Goal: Information Seeking & Learning: Learn about a topic

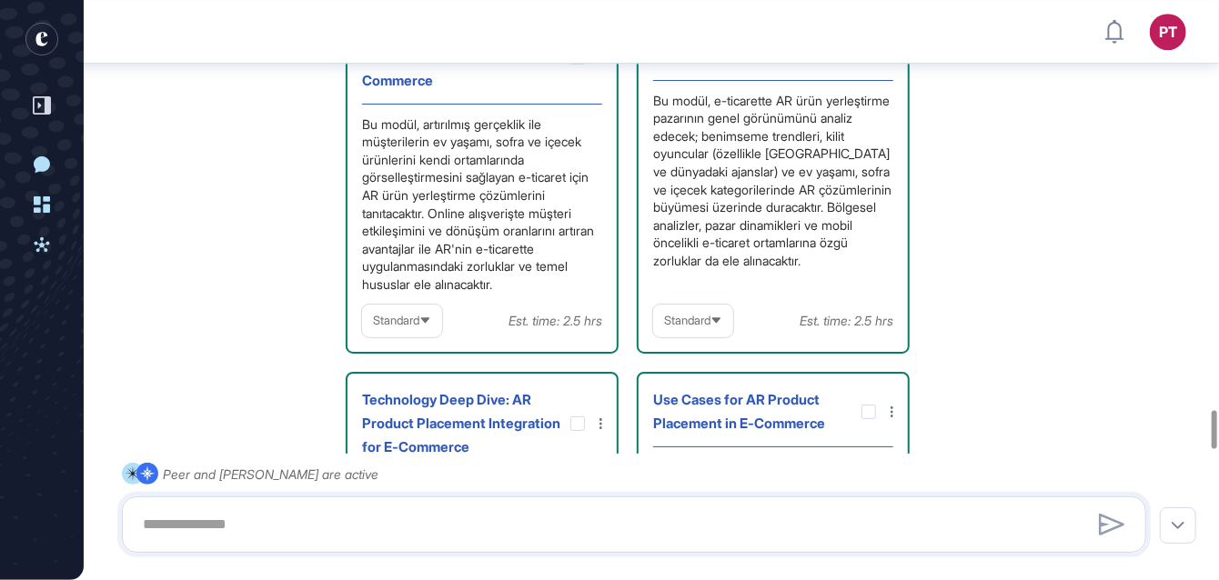
scroll to position [6328, 0]
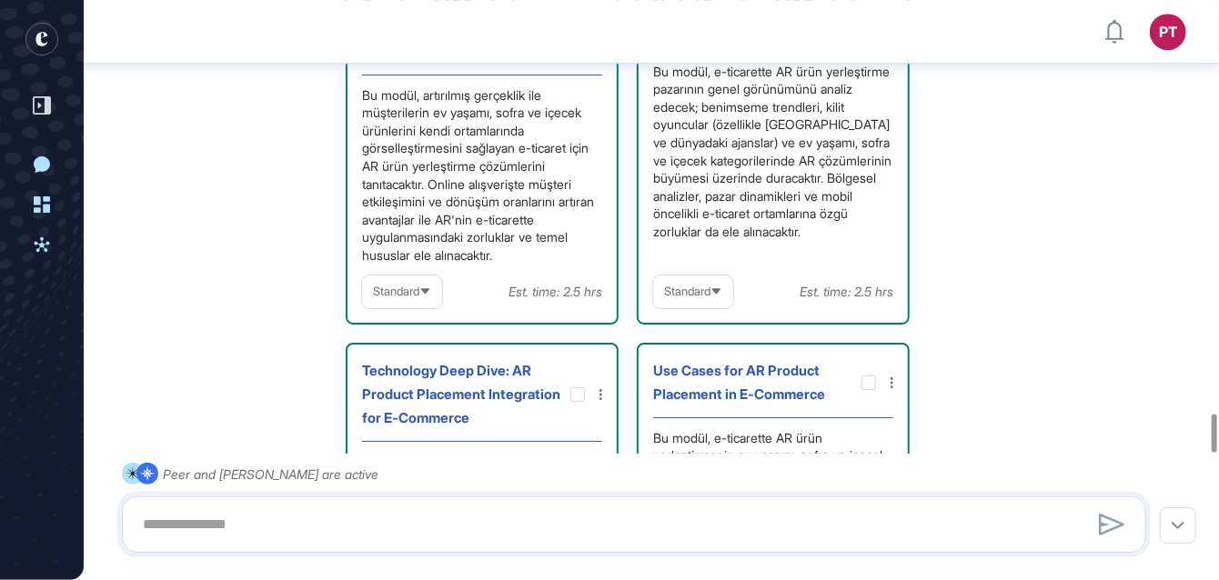
click at [421, 256] on div "Bu modül, artırılmış gerçeklik ile müşterilerin ev yaşamı, sofra ve içecek ürün…" at bounding box center [482, 175] width 240 height 178
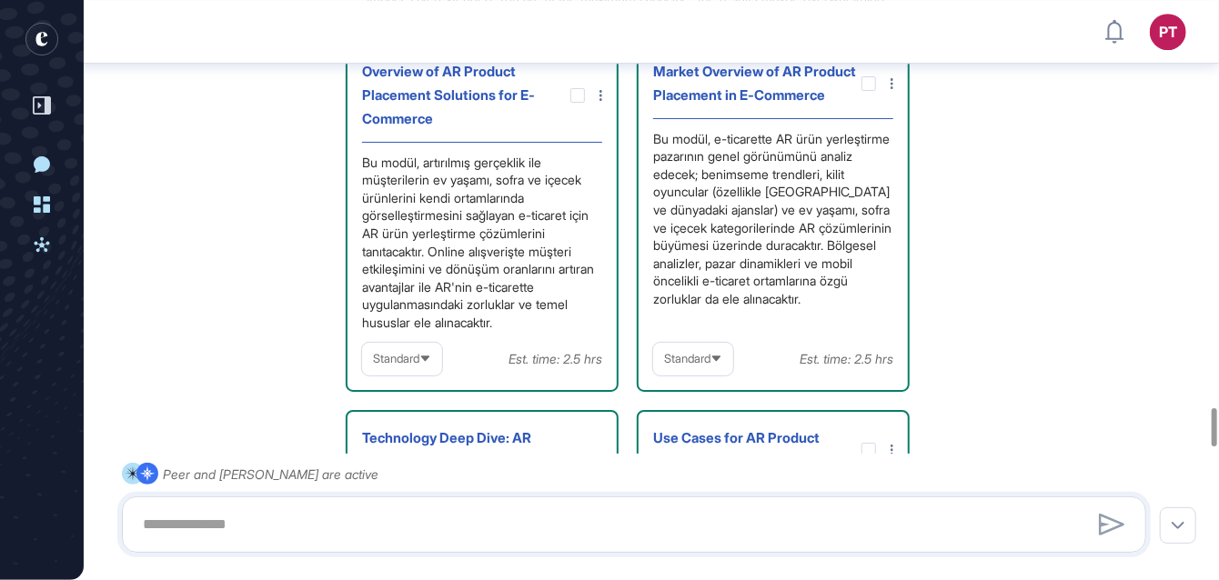
scroll to position [6236, 0]
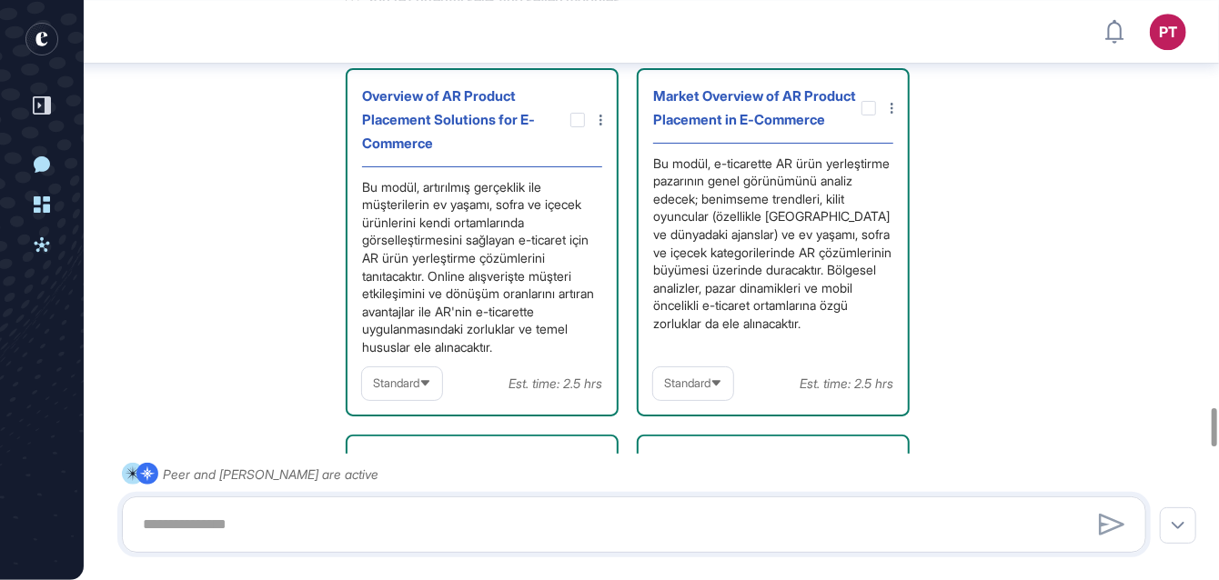
click at [604, 185] on div "Overview of AR Product Placement Solutions for E-Commerce Bu modül, artırılmış …" at bounding box center [482, 242] width 273 height 348
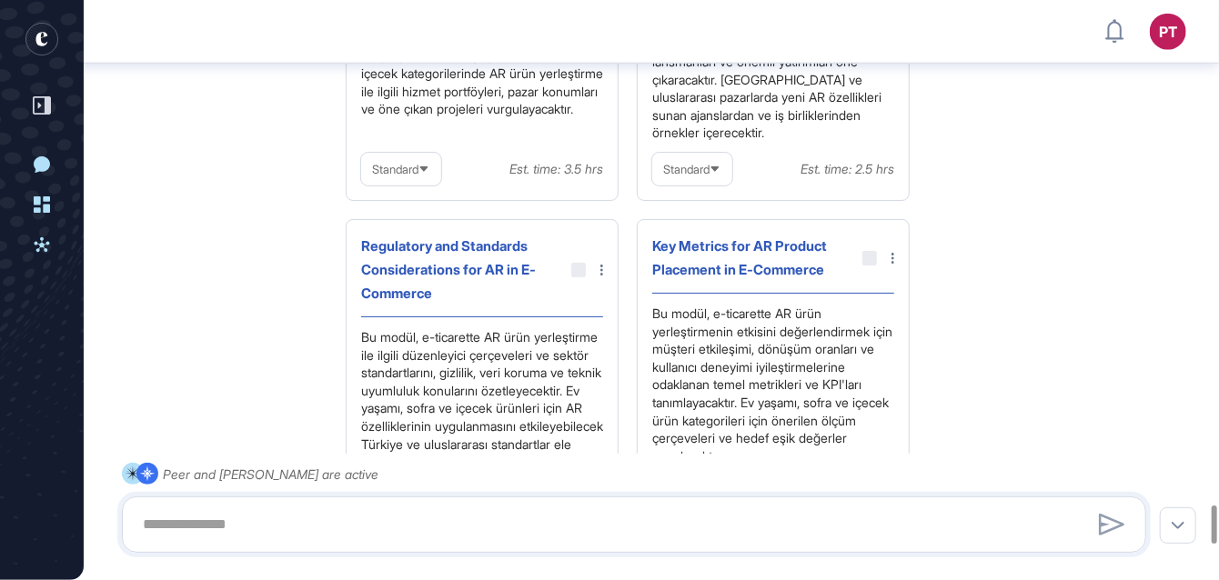
scroll to position [7728, 0]
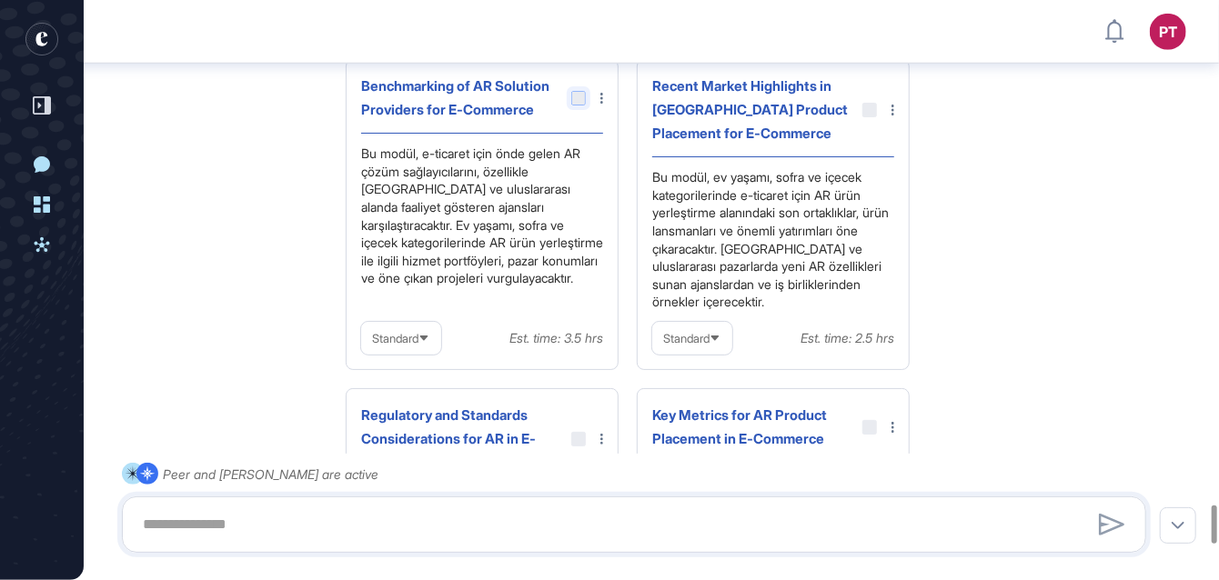
click at [586, 105] on div at bounding box center [578, 98] width 15 height 15
click at [585, 105] on div at bounding box center [578, 98] width 15 height 15
click at [577, 105] on div at bounding box center [578, 98] width 15 height 15
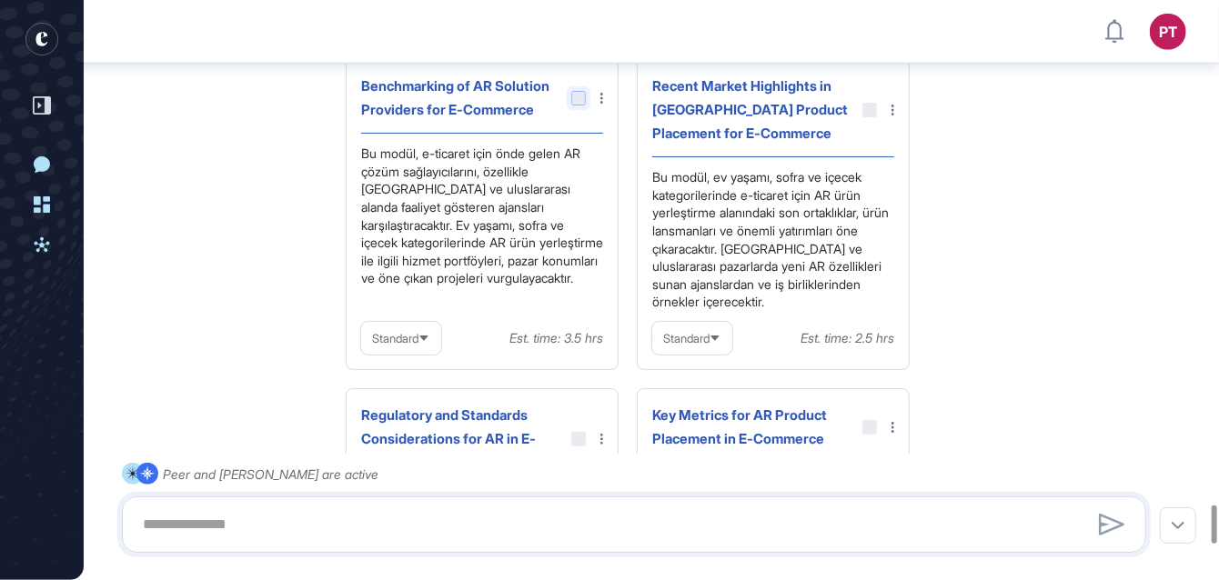
click at [577, 105] on div at bounding box center [578, 98] width 15 height 15
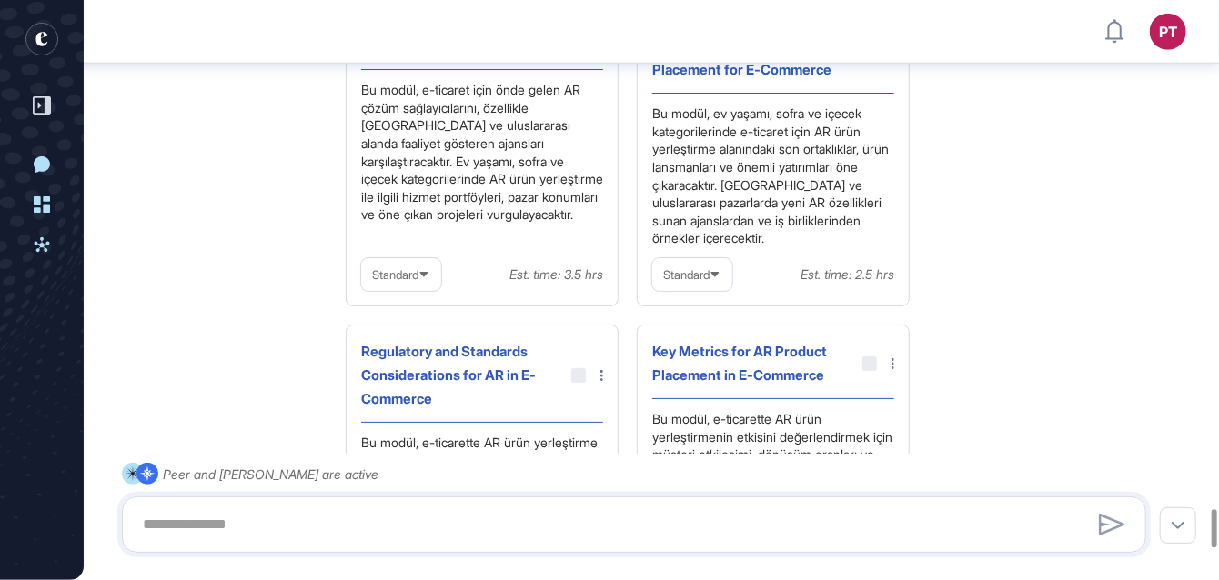
scroll to position [7910, 0]
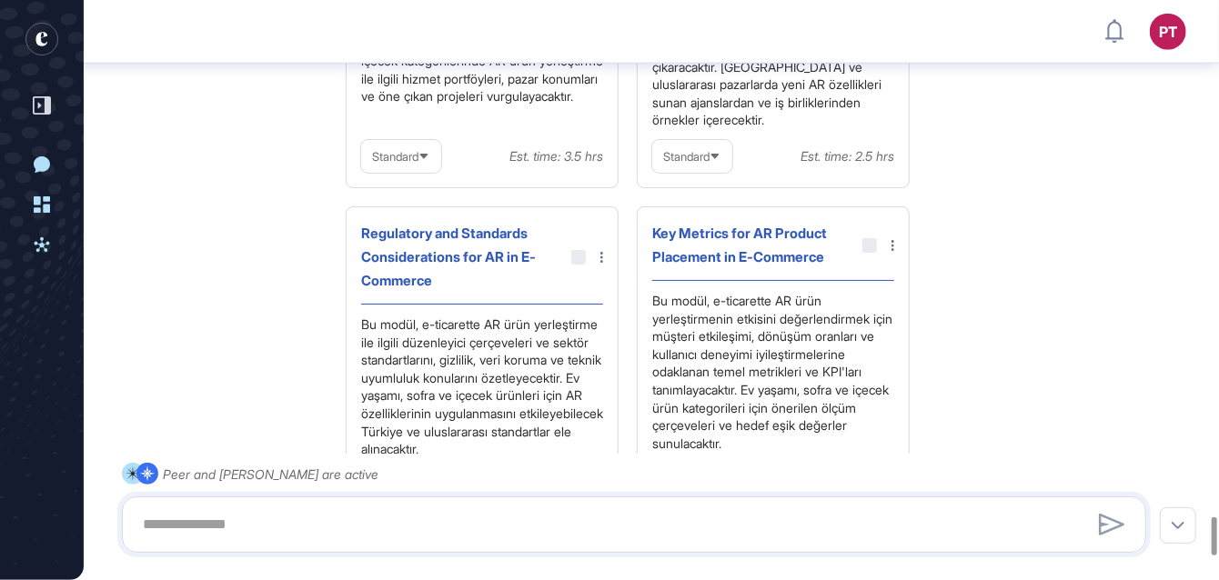
click at [1108, 529] on div at bounding box center [1111, 524] width 27 height 27
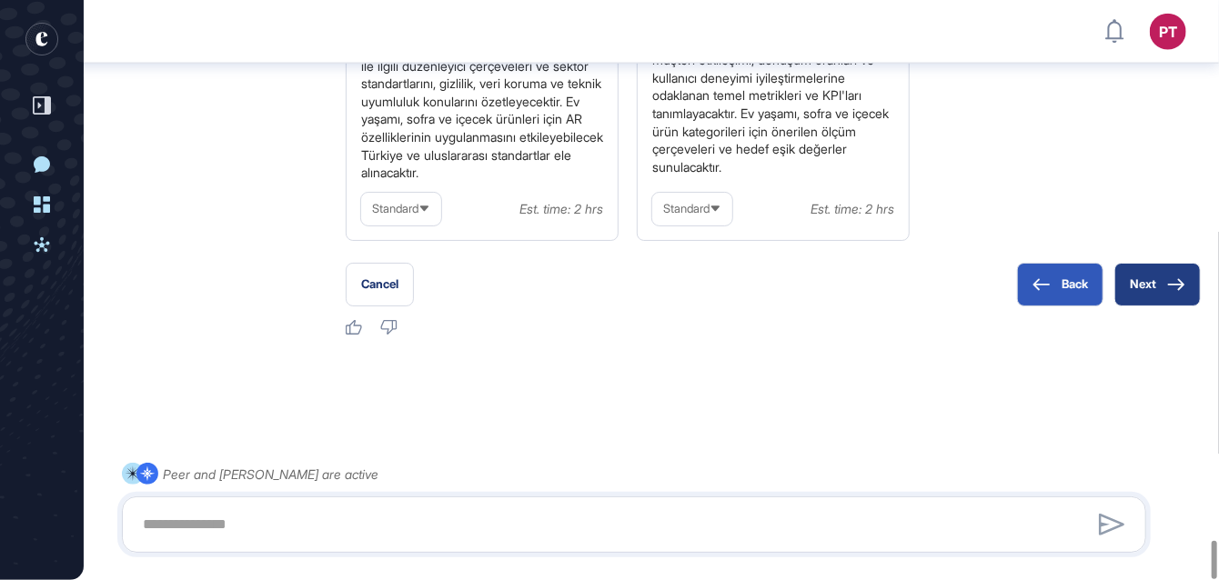
click at [1142, 286] on button "Next" at bounding box center [1157, 285] width 86 height 44
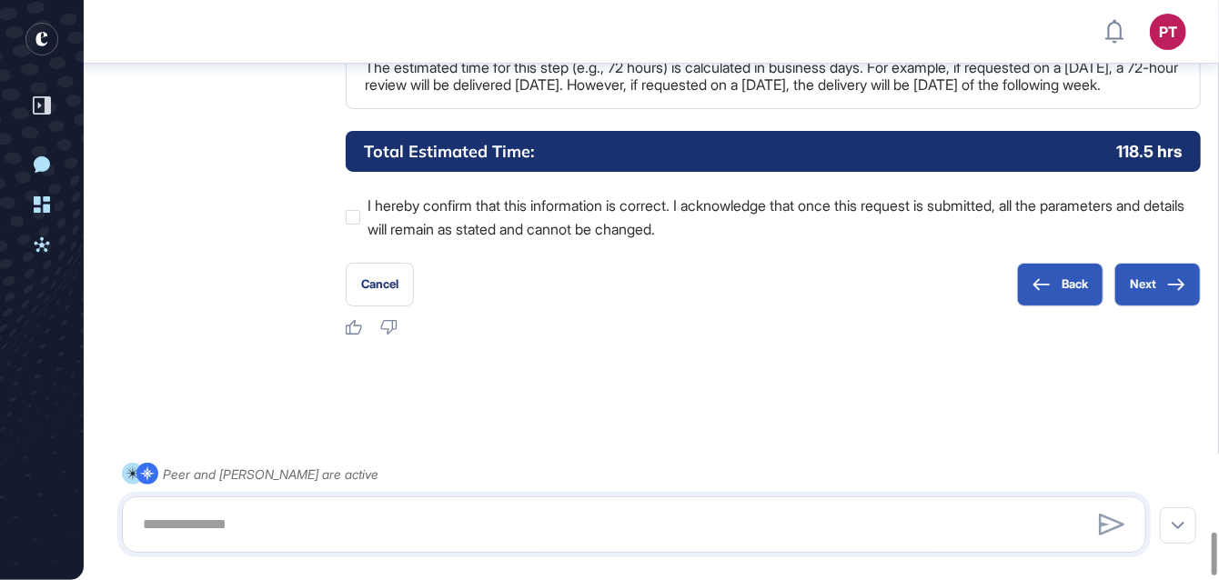
scroll to position [7268, 0]
click at [1153, 285] on button "Next" at bounding box center [1157, 285] width 86 height 44
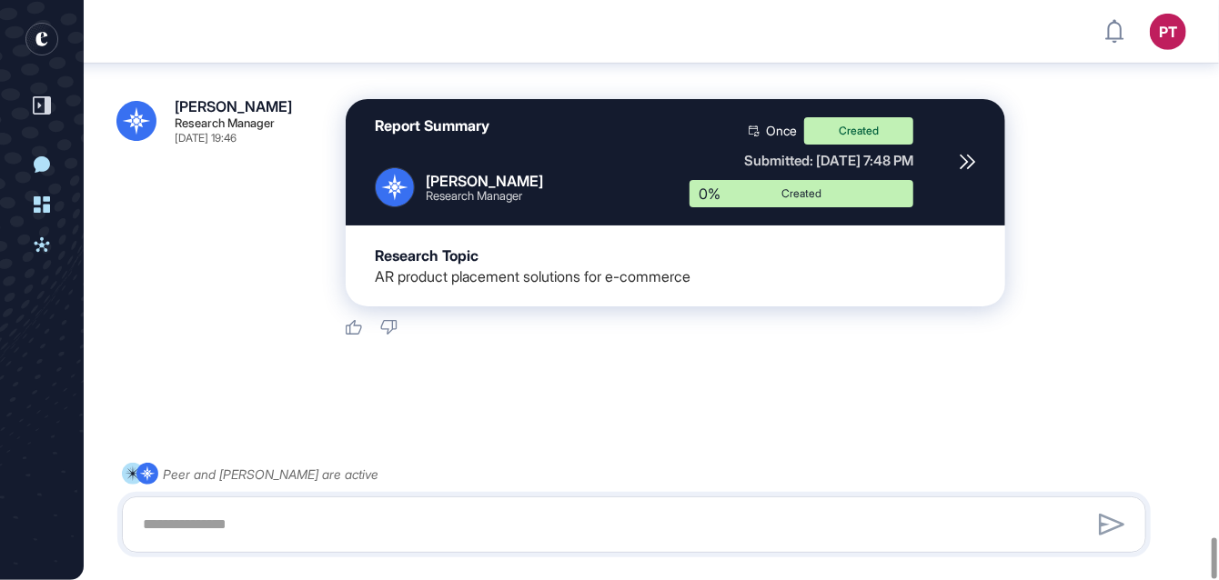
scroll to position [7560, 0]
click at [962, 161] on icon at bounding box center [966, 162] width 14 height 14
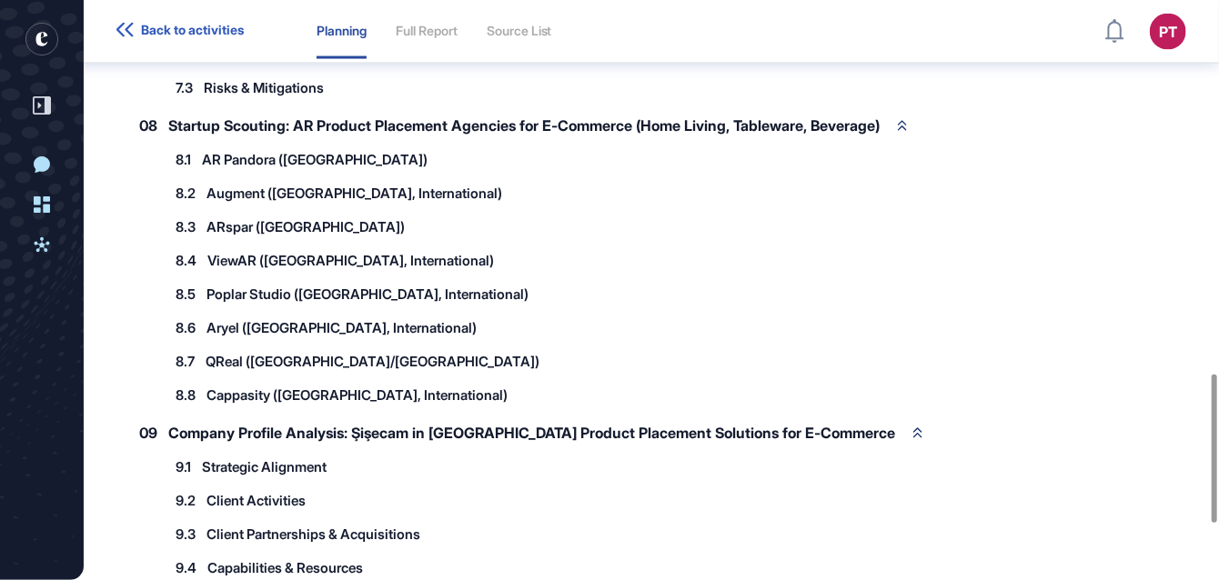
scroll to position [1404, 0]
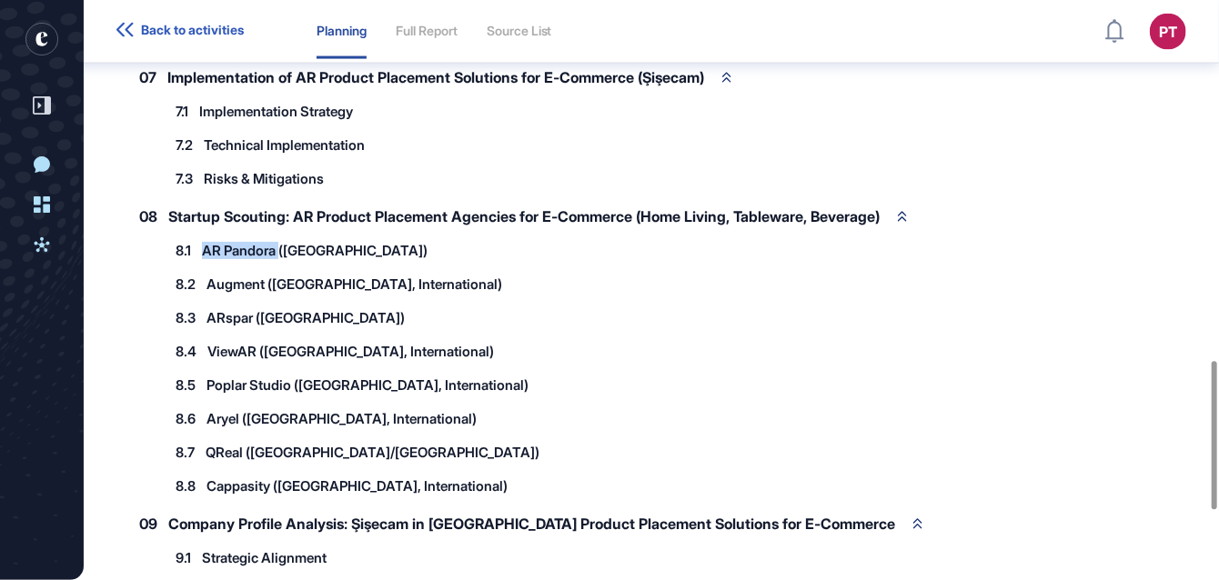
drag, startPoint x: 206, startPoint y: 234, endPoint x: 283, endPoint y: 238, distance: 77.4
click at [283, 244] on span "AR Pandora (Turkey)" at bounding box center [315, 251] width 226 height 14
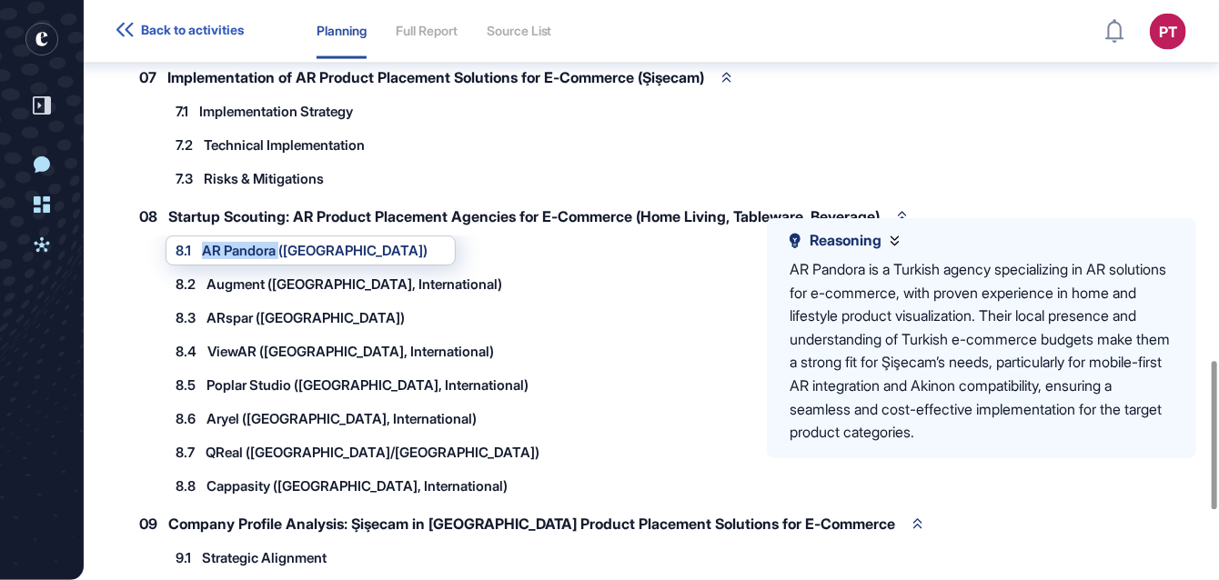
copy span "AR Pandora"
drag, startPoint x: 207, startPoint y: 296, endPoint x: 256, endPoint y: 306, distance: 50.1
click at [256, 306] on div "8.3 ARspar (Turkey)" at bounding box center [299, 318] width 267 height 30
copy span "ARspar"
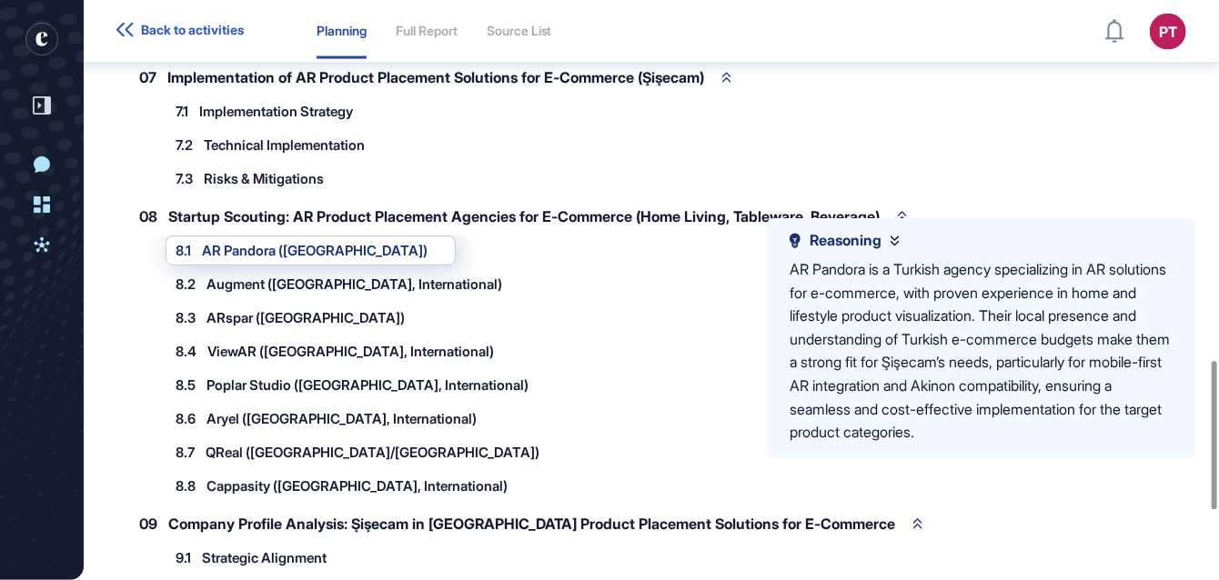
click at [228, 378] on span "Poplar Studio (UK, International)" at bounding box center [367, 385] width 322 height 14
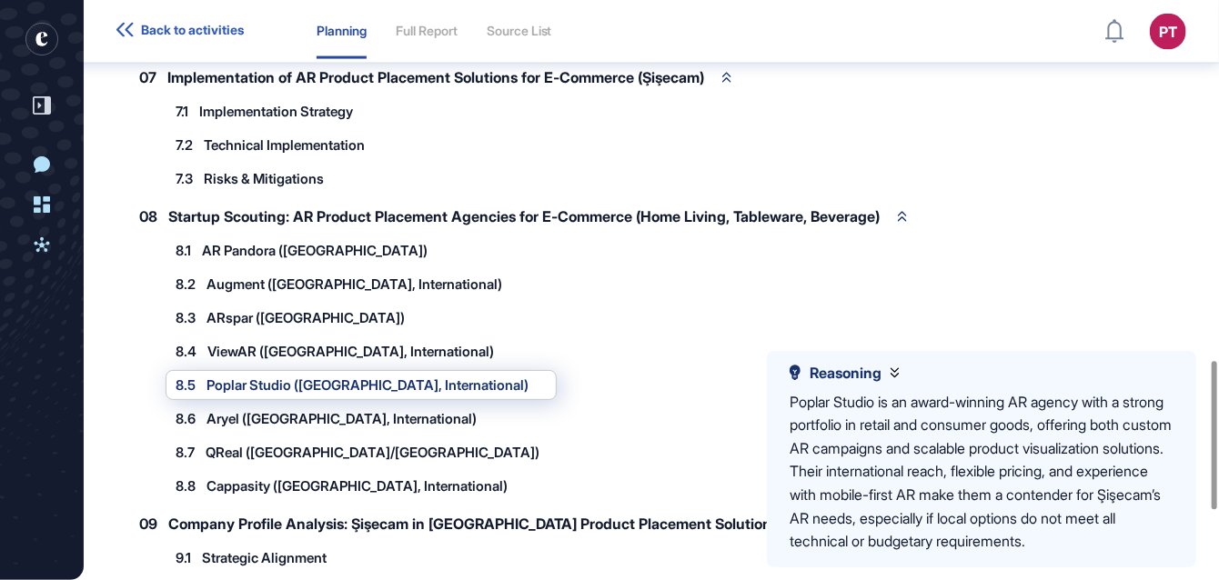
click at [226, 446] on span "QReal (Turkey/US)" at bounding box center [373, 453] width 334 height 14
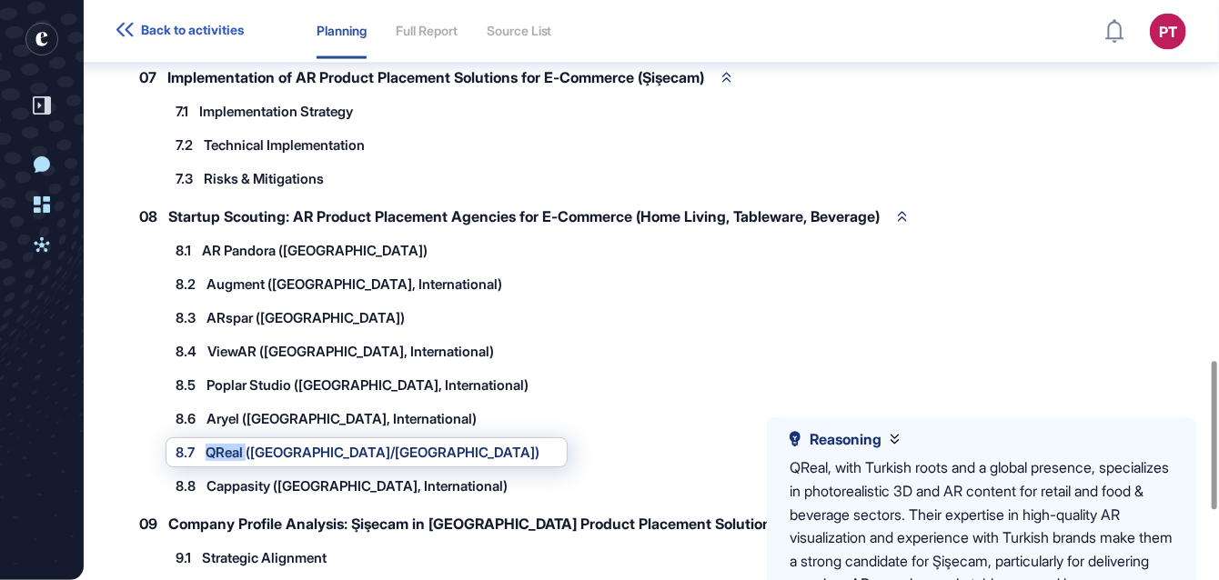
copy span "QReal"
drag, startPoint x: 206, startPoint y: 232, endPoint x: 278, endPoint y: 238, distance: 73.0
click at [278, 244] on div "8.1 AR Pandora (Turkey)" at bounding box center [302, 251] width 252 height 14
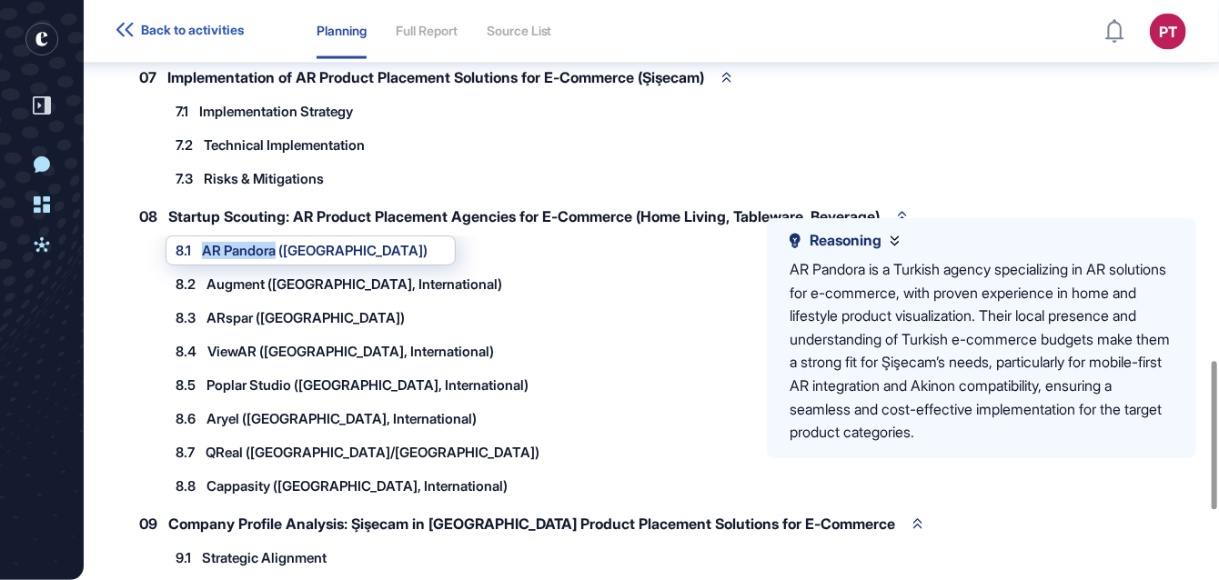
copy span "AR Pandora"
